Goal: Information Seeking & Learning: Learn about a topic

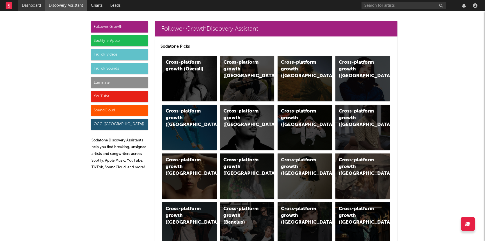
click at [39, 6] on link "Dashboard" at bounding box center [31, 5] width 27 height 11
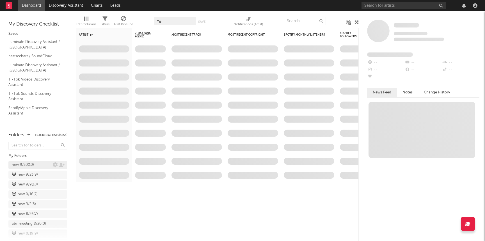
click at [27, 165] on div "new 9/30 ( 10 )" at bounding box center [23, 165] width 22 height 7
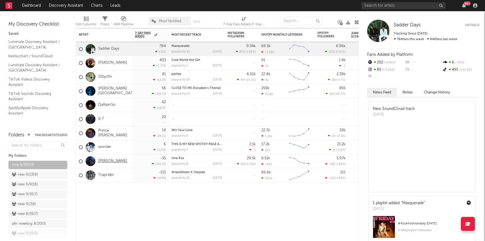
click at [104, 163] on link "[PERSON_NAME]" at bounding box center [112, 161] width 29 height 5
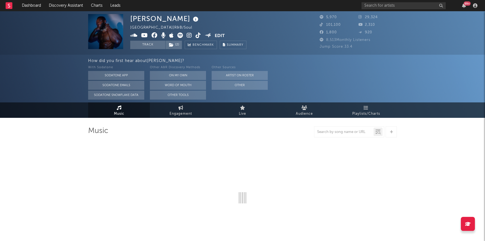
select select "6m"
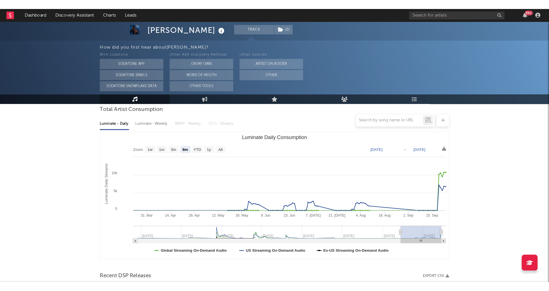
scroll to position [59, 0]
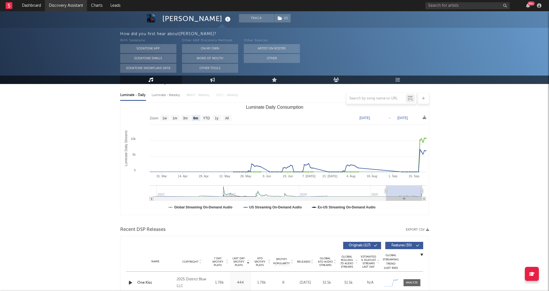
click at [52, 3] on link "Discovery Assistant" at bounding box center [66, 5] width 42 height 11
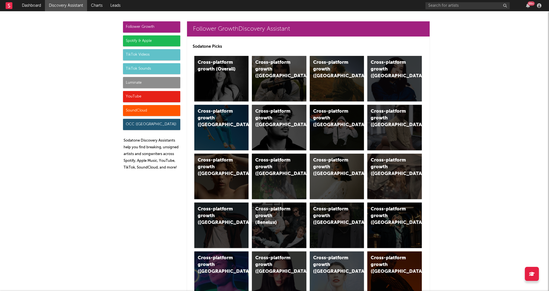
click at [138, 79] on div "Luminate" at bounding box center [151, 82] width 57 height 11
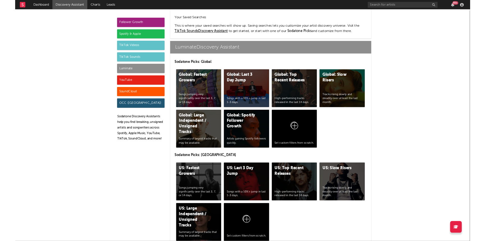
scroll to position [2050, 0]
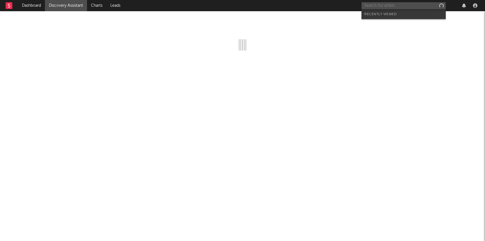
click at [377, 5] on input "text" at bounding box center [403, 5] width 84 height 7
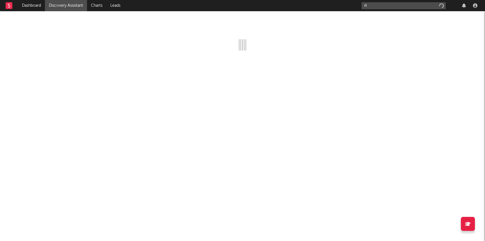
type input "r"
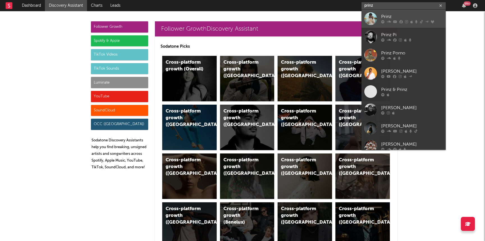
type input "prinz"
click at [397, 19] on div "Prinz" at bounding box center [412, 16] width 62 height 7
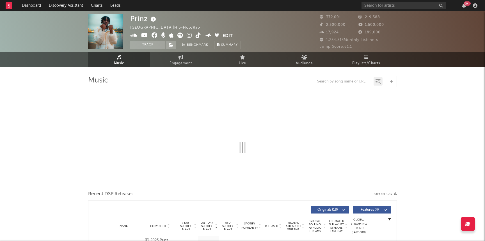
select select "6m"
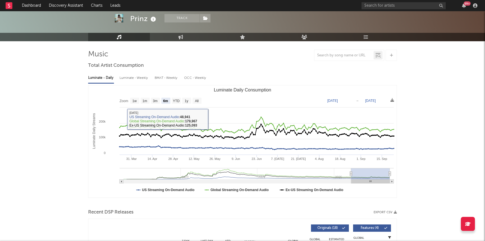
scroll to position [35, 0]
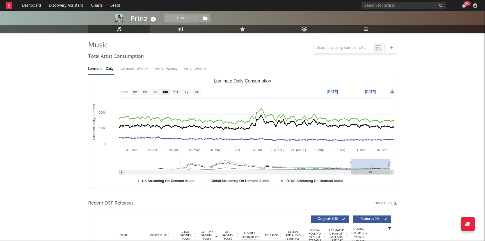
drag, startPoint x: 351, startPoint y: 165, endPoint x: 138, endPoint y: 165, distance: 213.3
click at [350, 165] on icon "Luminate Daily Consumption" at bounding box center [351, 165] width 2 height 4
type input "2022-05-25"
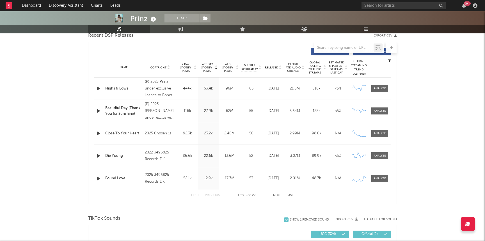
scroll to position [0, 0]
